Goal: Task Accomplishment & Management: Manage account settings

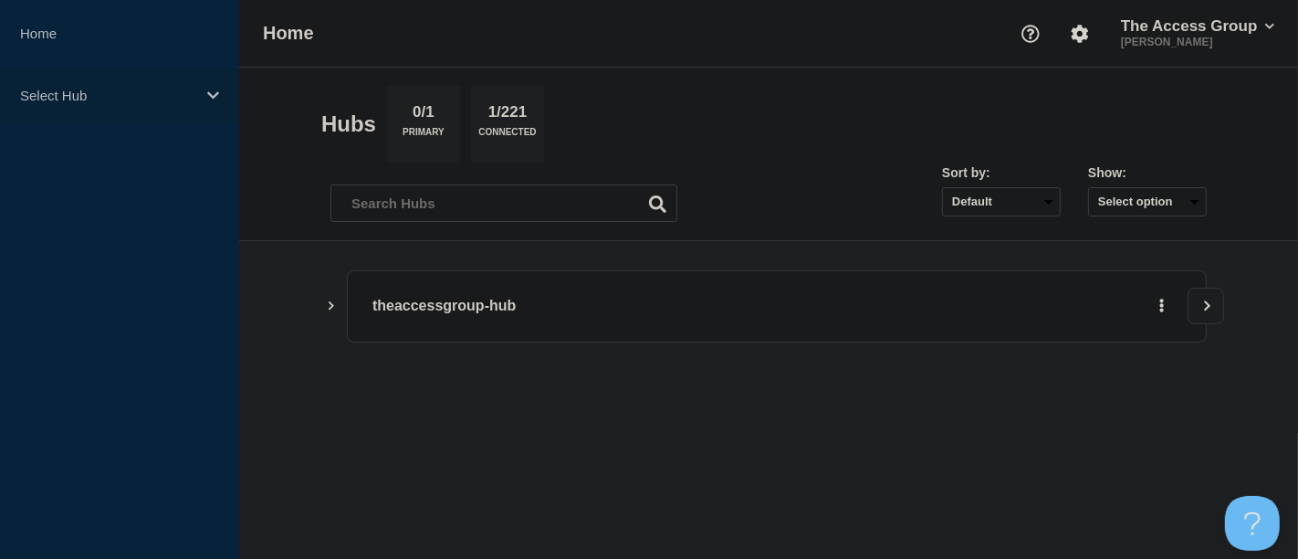
click at [216, 95] on icon at bounding box center [213, 96] width 12 height 14
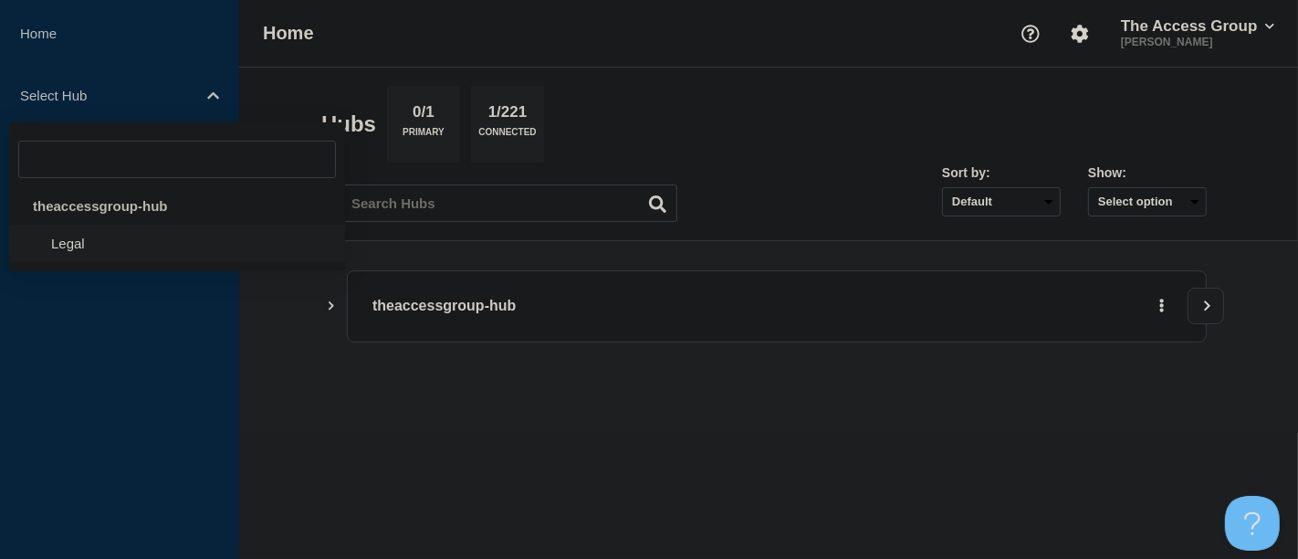
drag, startPoint x: 114, startPoint y: 248, endPoint x: 129, endPoint y: 248, distance: 14.6
click at [114, 248] on li "Legal" at bounding box center [177, 243] width 336 height 37
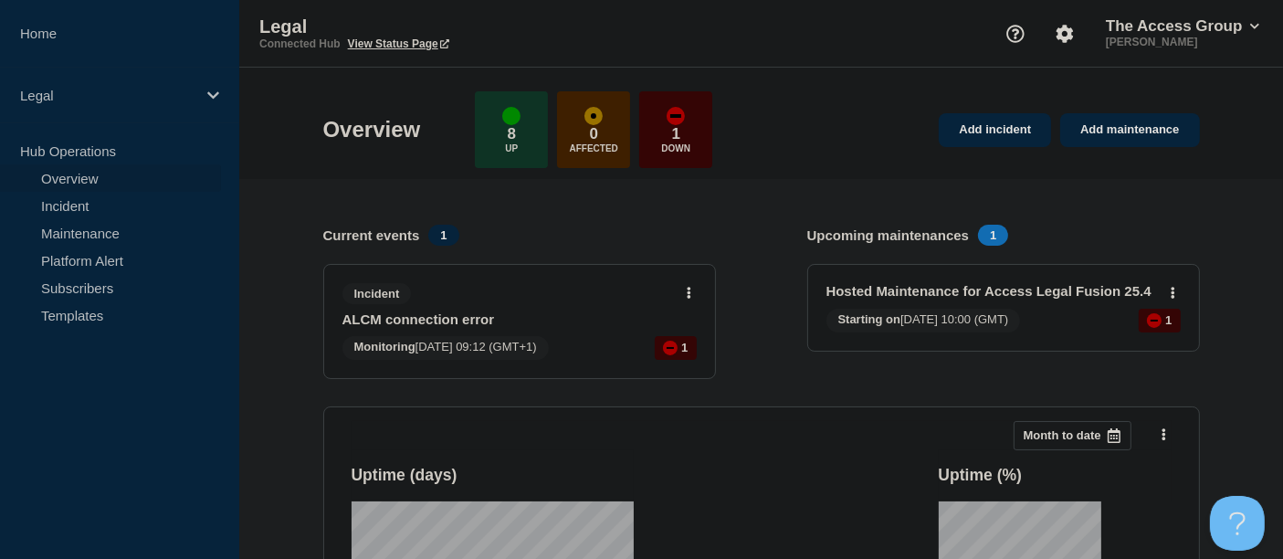
click at [510, 317] on link "ALCM connection error" at bounding box center [507, 319] width 330 height 16
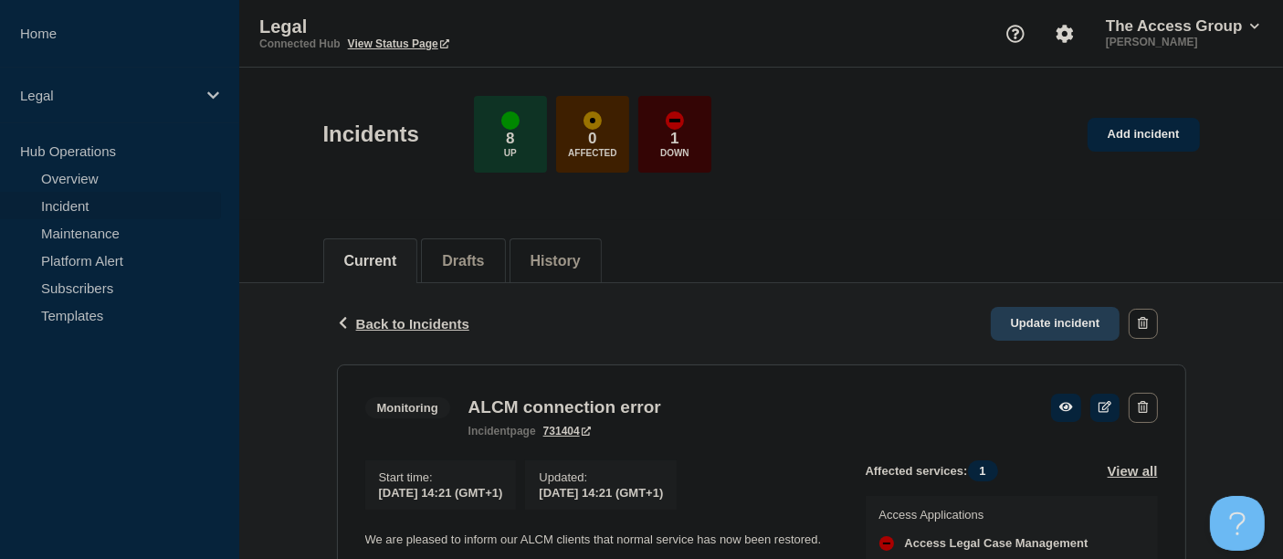
click at [1051, 320] on link "Update incident" at bounding box center [1056, 324] width 130 height 34
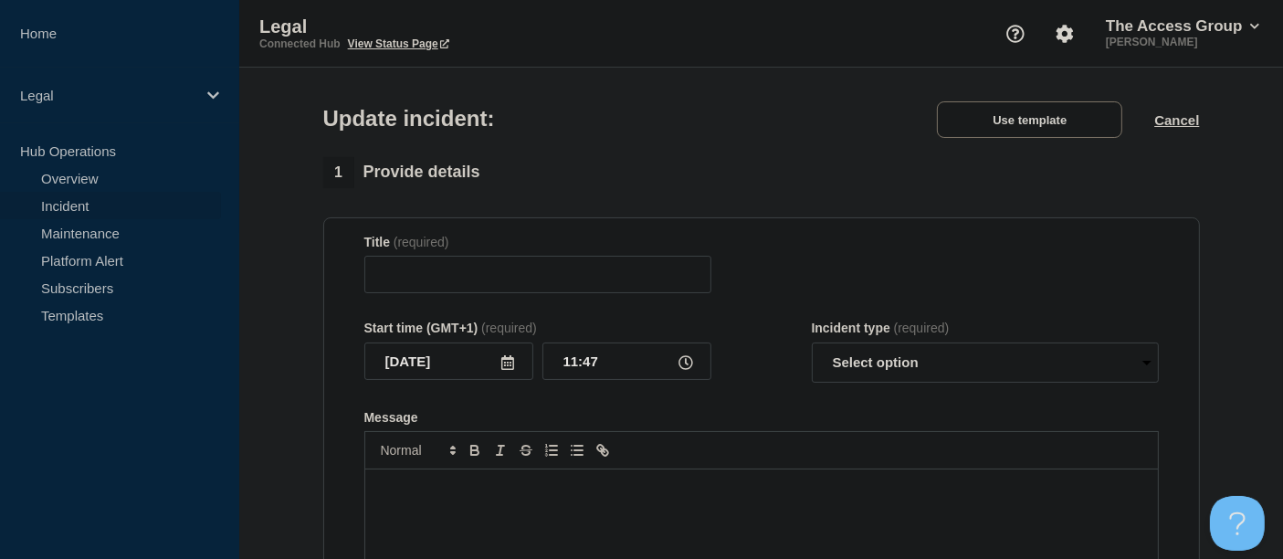
type input "ALCM connection error"
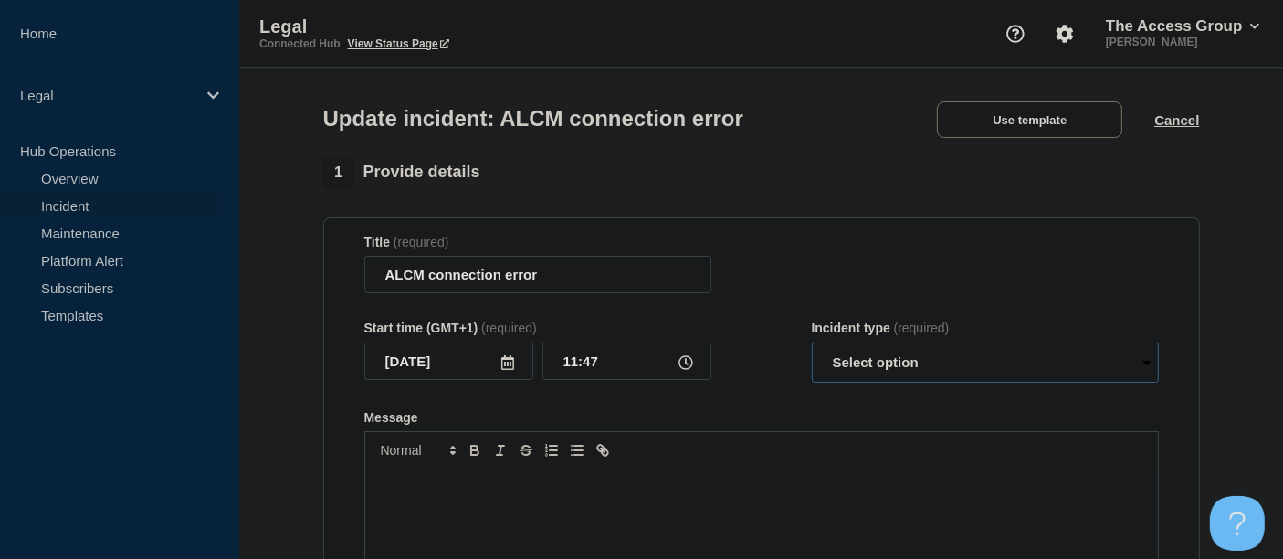
click at [1145, 369] on select "Select option Investigating Identified Monitoring Resolved" at bounding box center [985, 362] width 347 height 40
select select "resolved"
click at [812, 347] on select "Select option Investigating Identified Monitoring Resolved" at bounding box center [985, 362] width 347 height 40
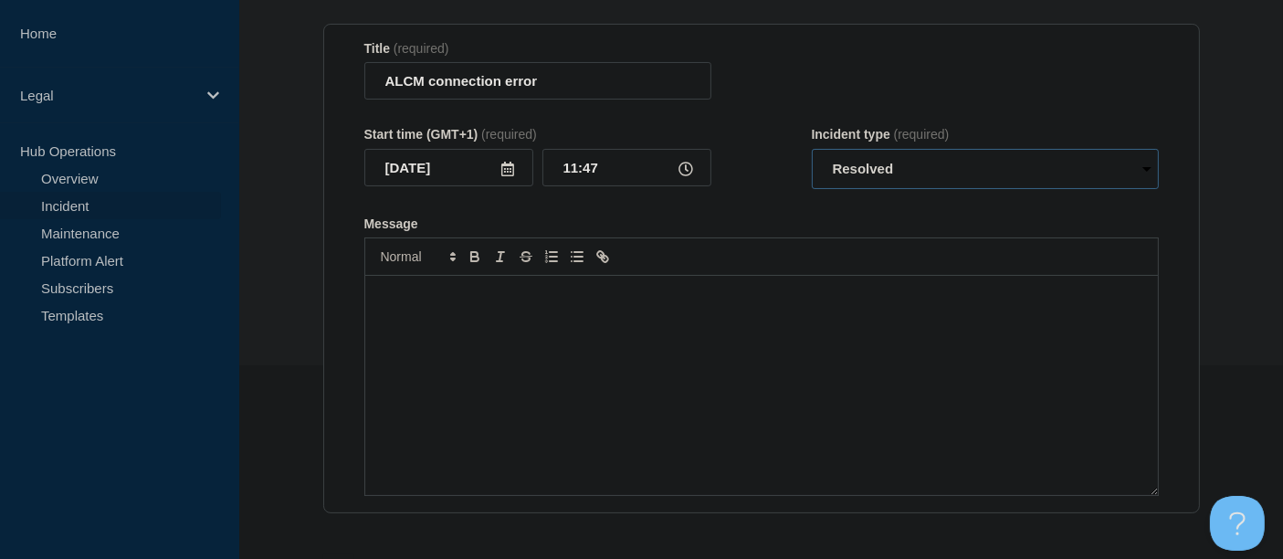
scroll to position [203, 0]
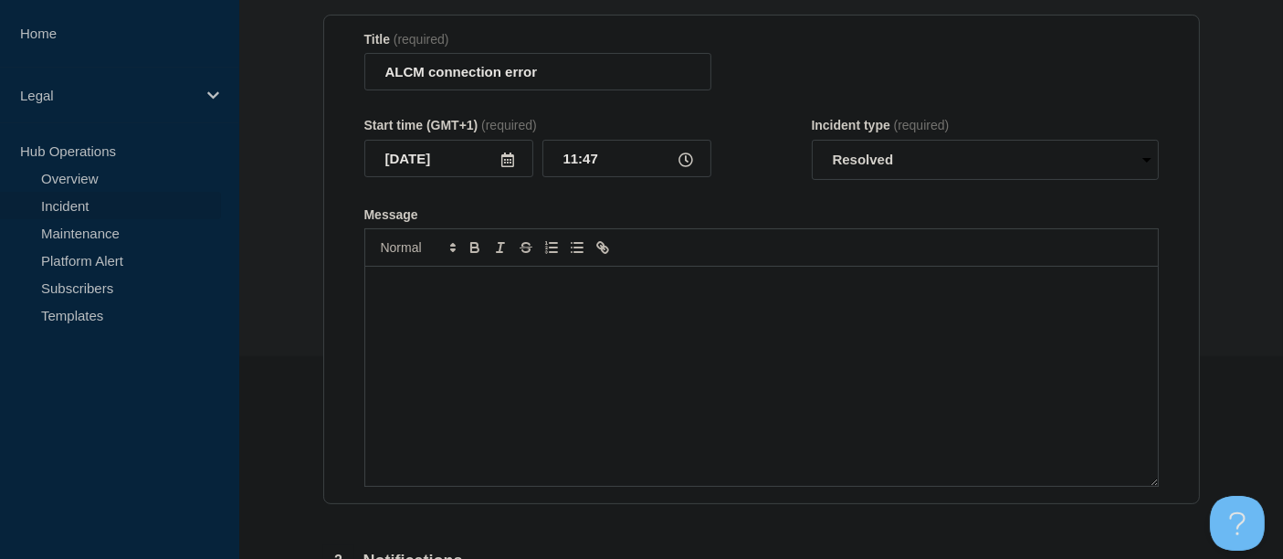
click at [454, 303] on div "Message" at bounding box center [761, 376] width 793 height 219
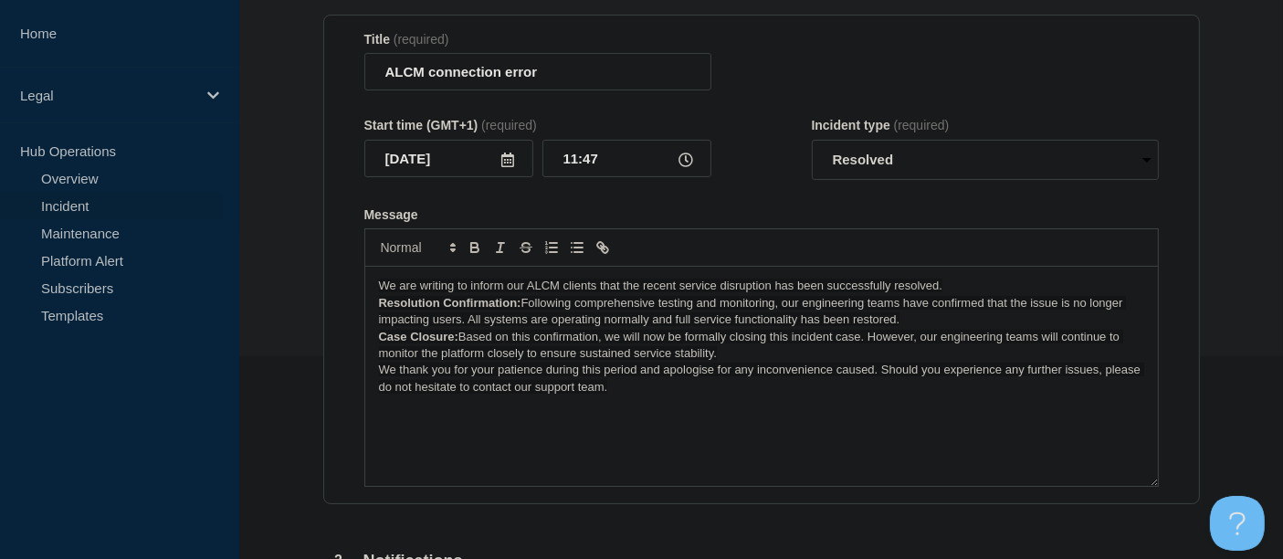
click at [452, 290] on span "We are writing to inform our ALCM clients that the recent service disruption ha…" at bounding box center [661, 286] width 564 height 14
click at [916, 290] on p "We want to inform our ALCM clients that the recent service disruption has been …" at bounding box center [761, 286] width 765 height 16
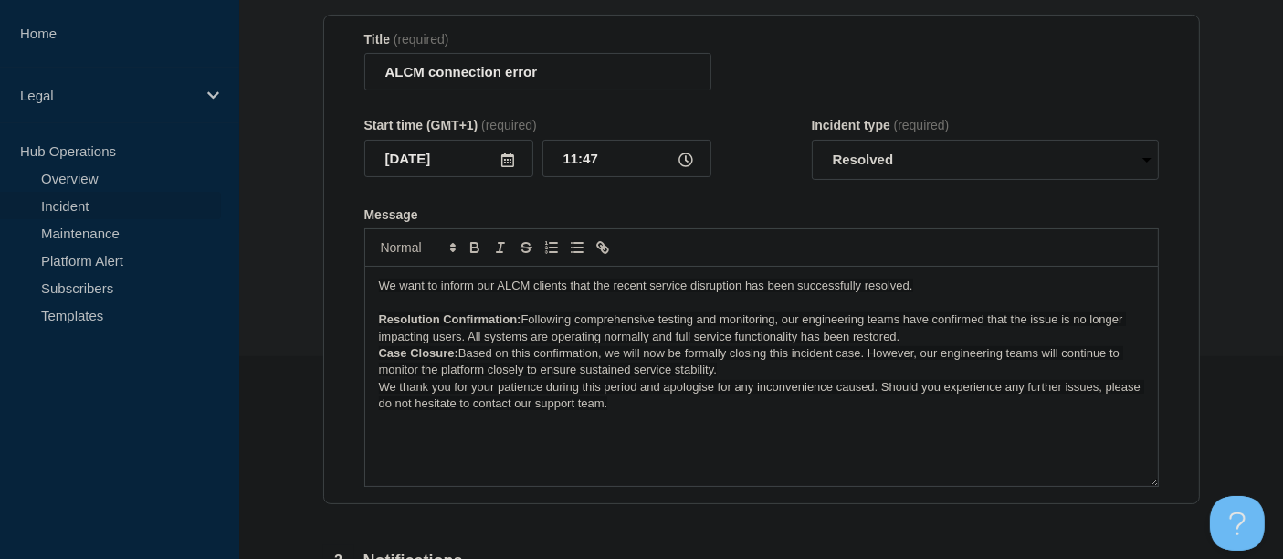
click at [523, 324] on span "Following comprehensive testing and monitoring, our engineering teams have conf…" at bounding box center [753, 327] width 748 height 30
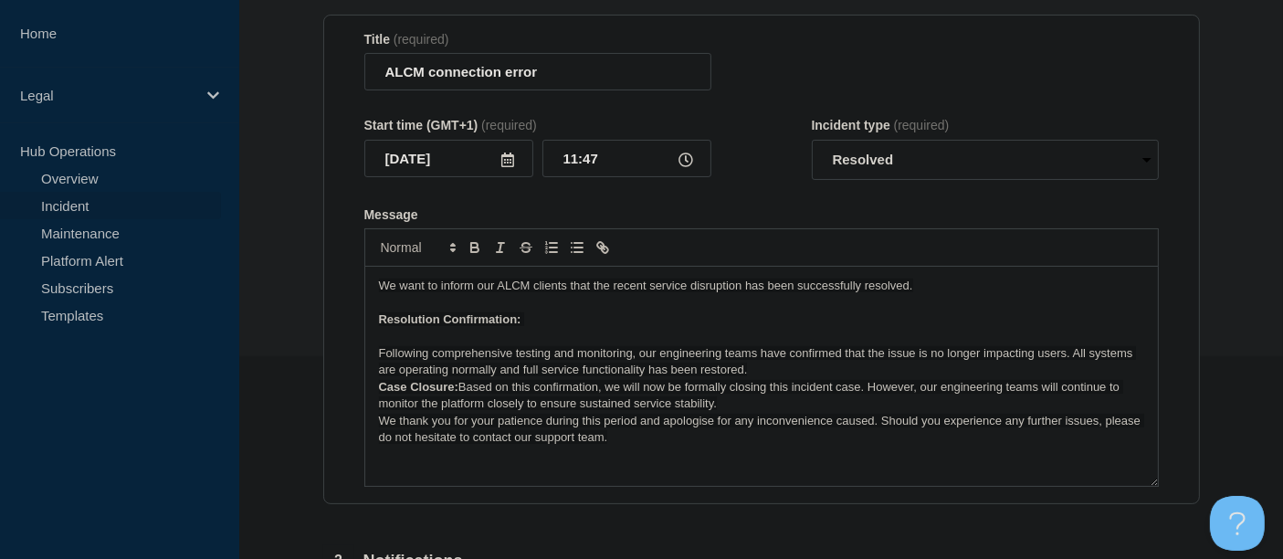
click at [751, 376] on p "Following comprehensive testing and monitoring, our engineering teams have conf…" at bounding box center [761, 362] width 765 height 34
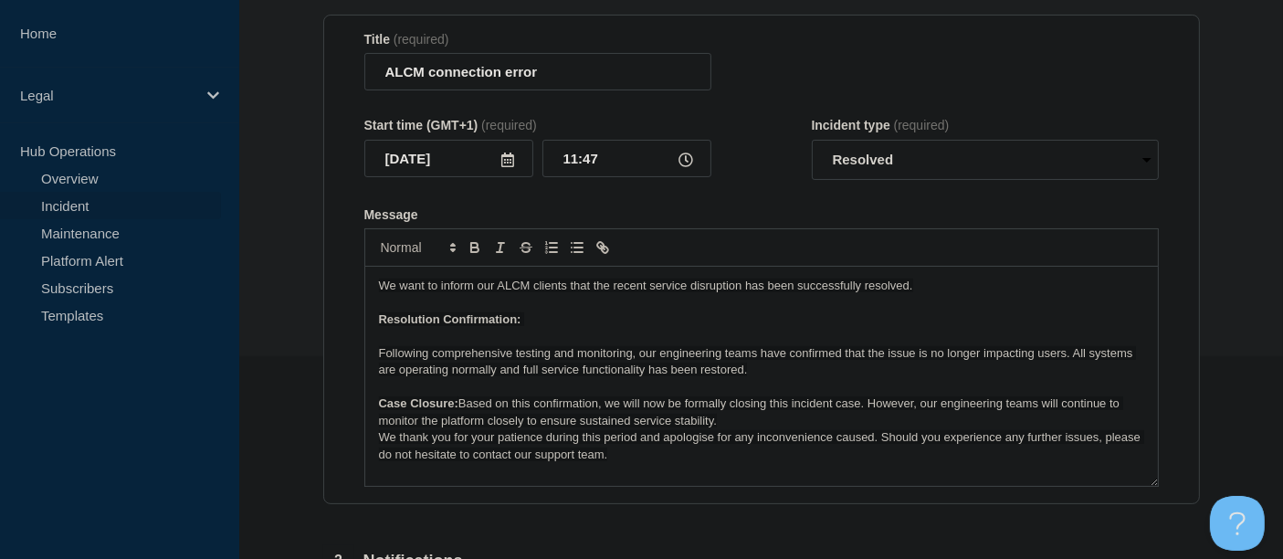
click at [461, 409] on span "Based on this confirmation, we will now be formally closing this incident case.…" at bounding box center [751, 411] width 744 height 30
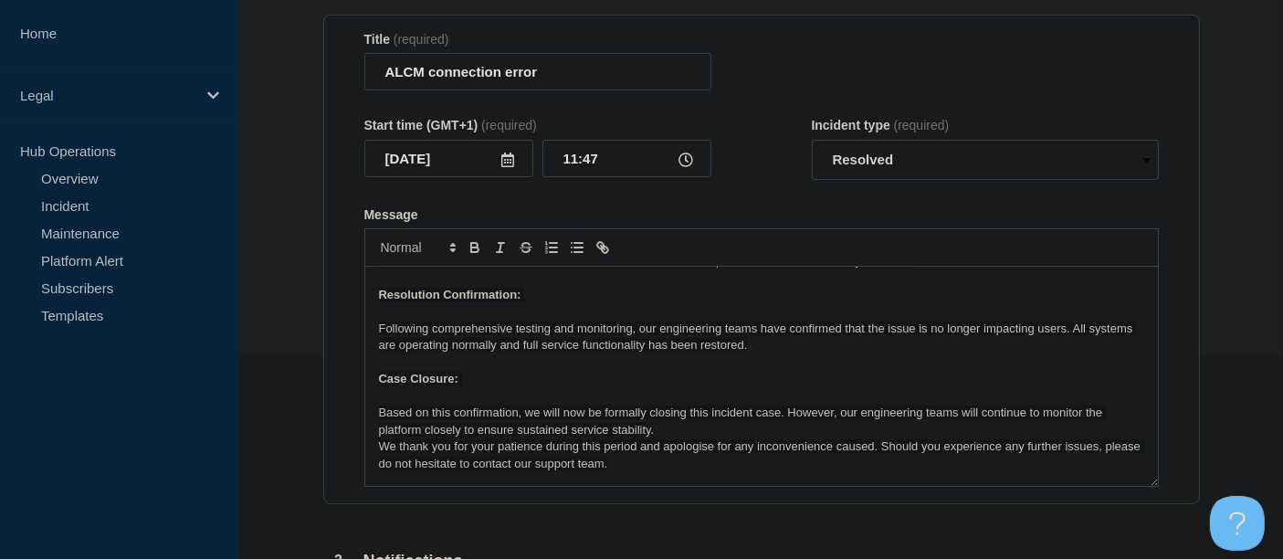
scroll to position [38, 0]
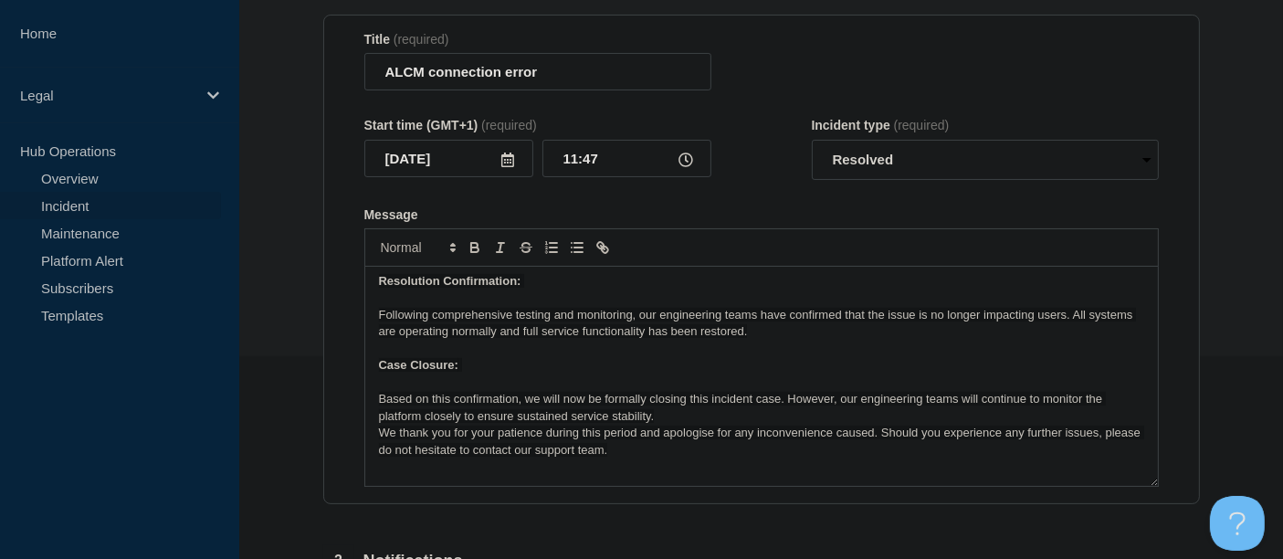
click at [788, 332] on span "Following comprehensive testing and monitoring, our engineering teams have conf…" at bounding box center [758, 323] width 758 height 30
click at [712, 338] on span "Following comprehensive testing and monitoring, our engineering teams have conf…" at bounding box center [758, 323] width 758 height 30
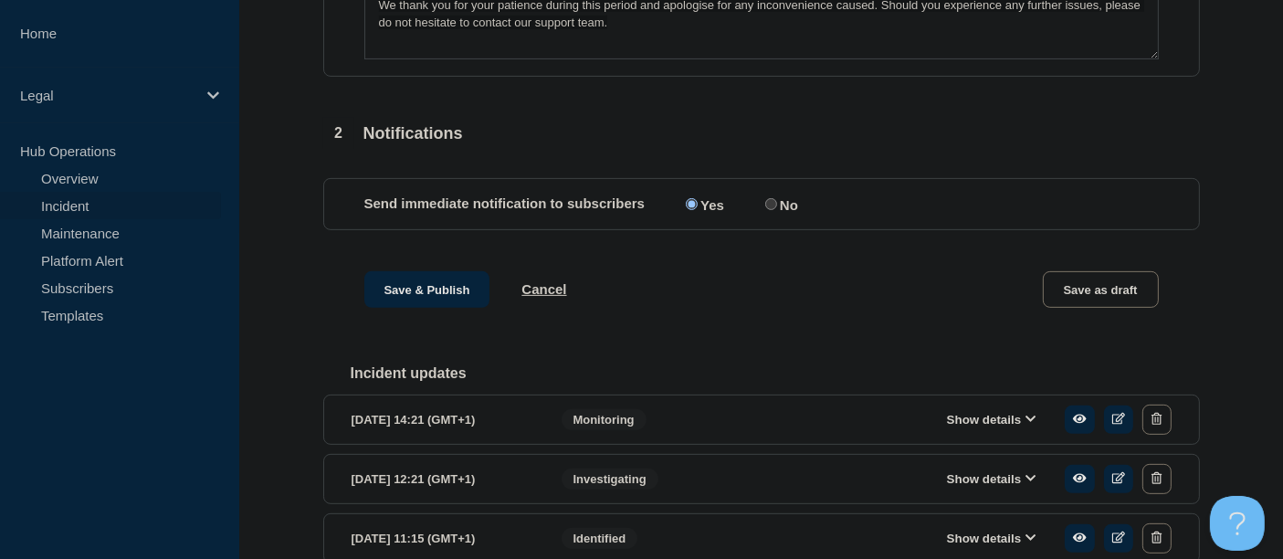
scroll to position [480, 0]
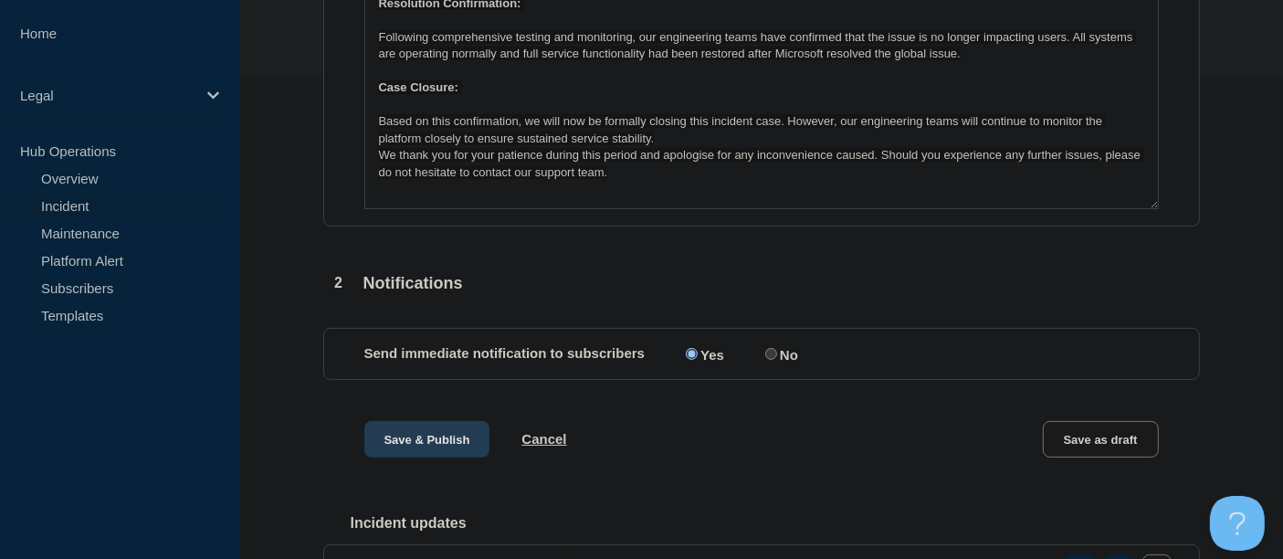
click at [404, 445] on button "Save & Publish" at bounding box center [427, 439] width 126 height 37
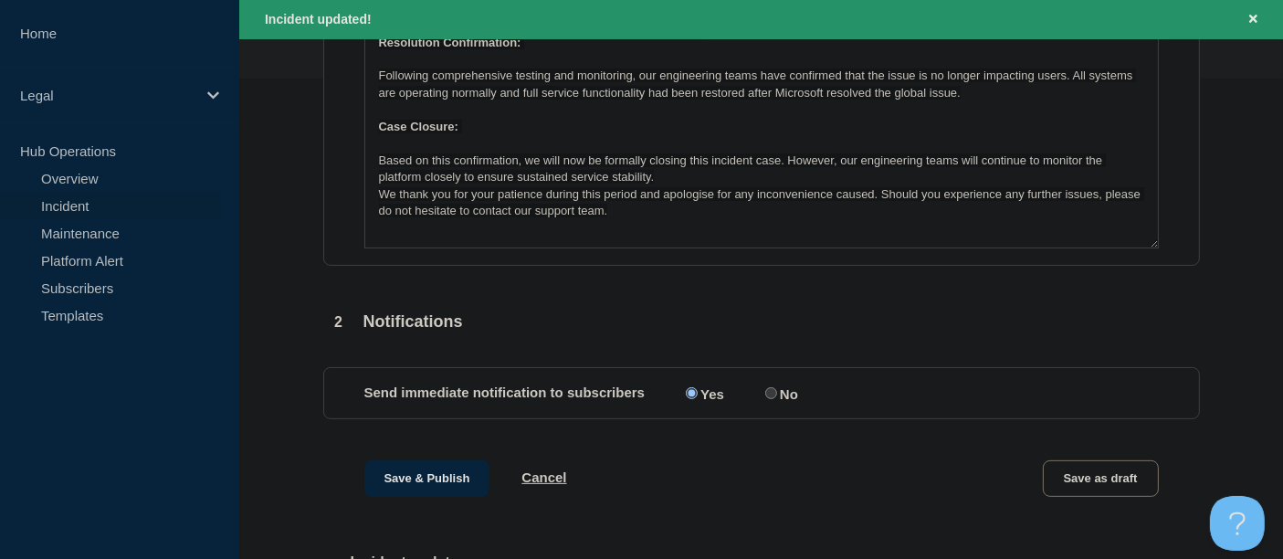
scroll to position [520, 0]
